Goal: Information Seeking & Learning: Learn about a topic

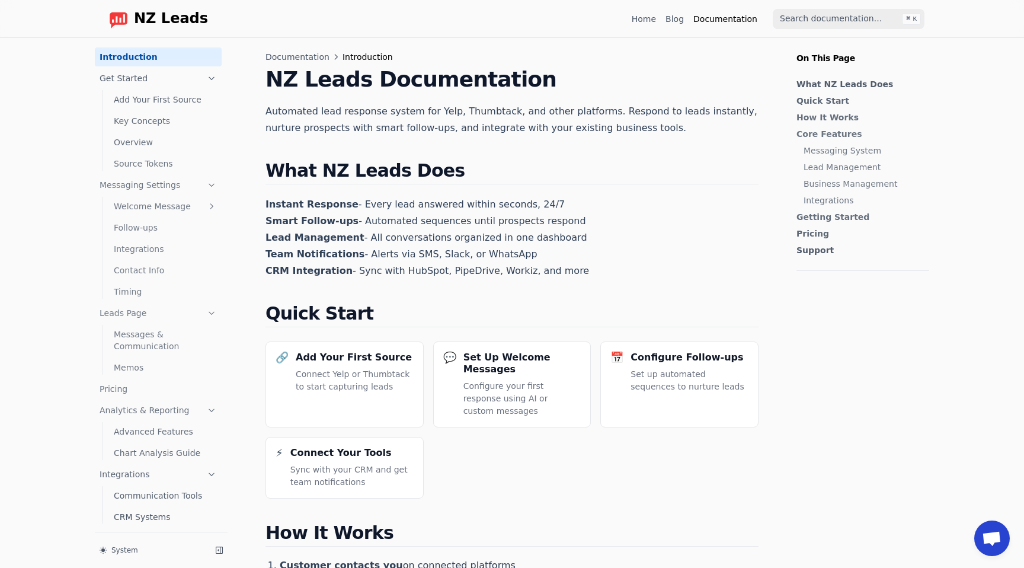
click at [156, 17] on span "NZ Leads" at bounding box center [171, 19] width 74 height 17
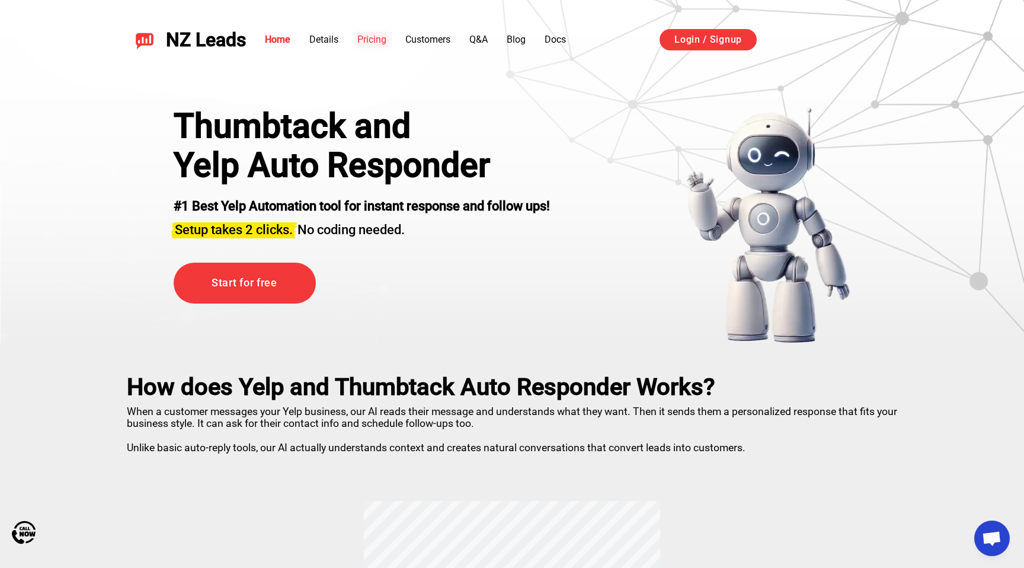
click at [385, 36] on link "Pricing" at bounding box center [371, 39] width 29 height 11
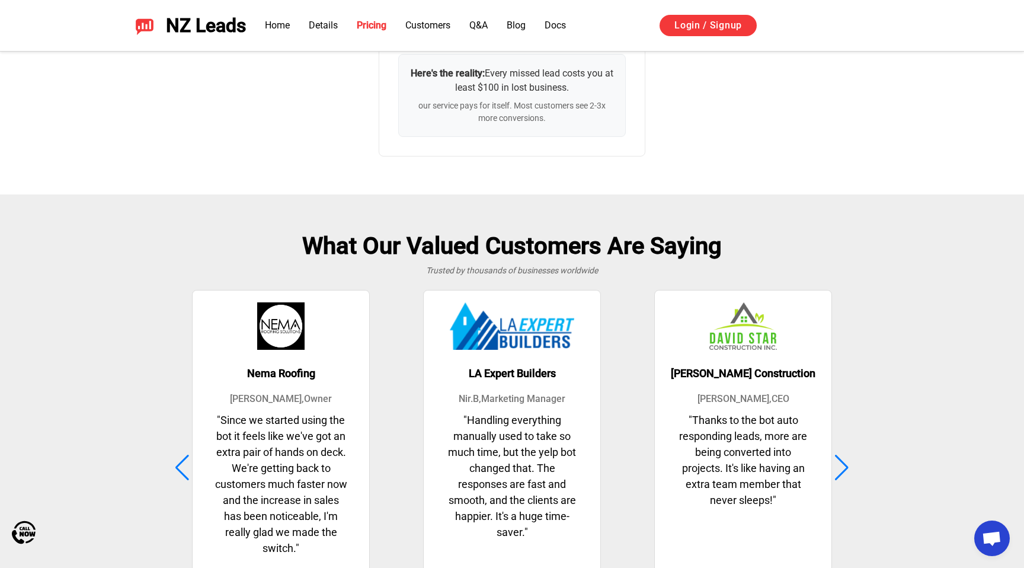
scroll to position [2756, 0]
